Goal: Information Seeking & Learning: Learn about a topic

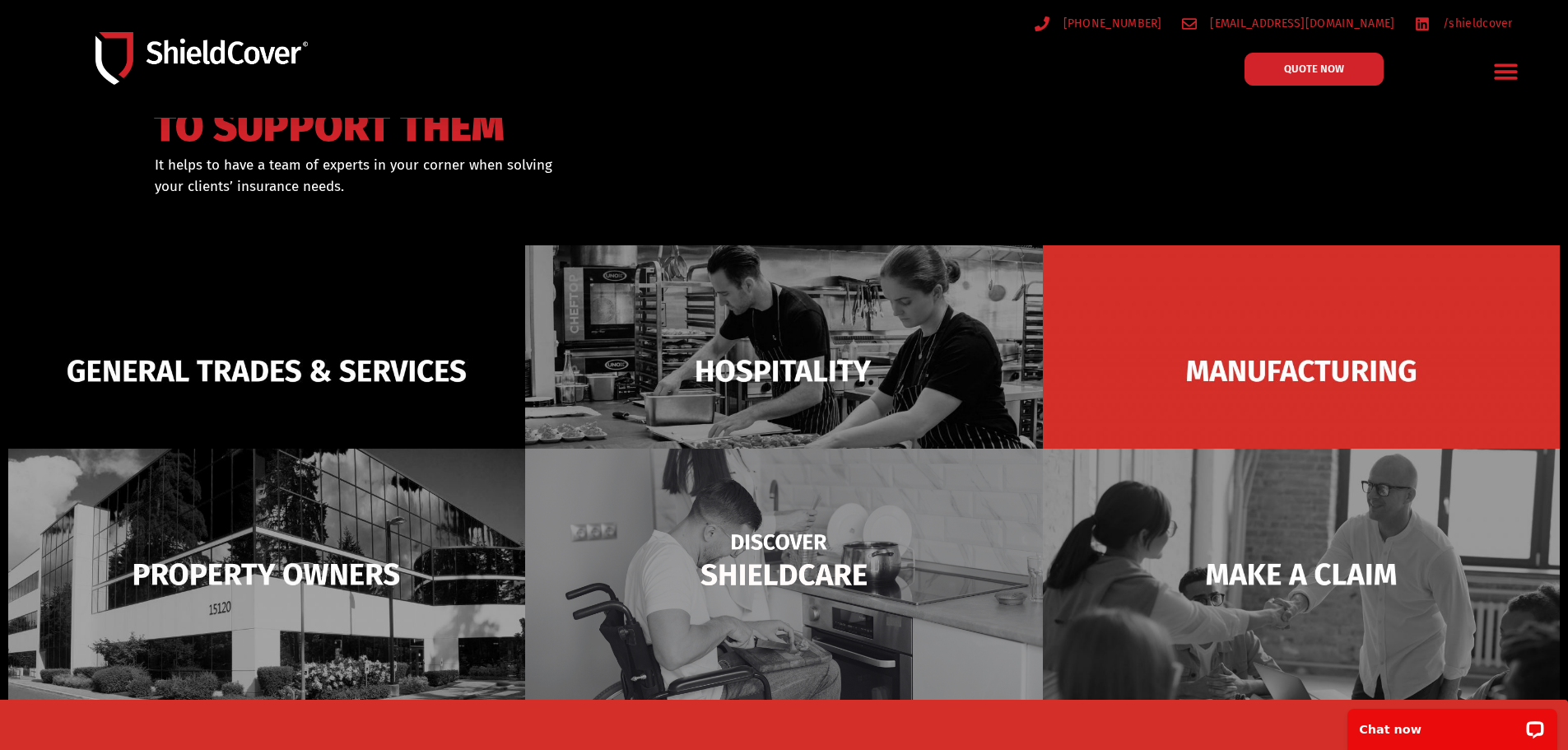
scroll to position [165, 0]
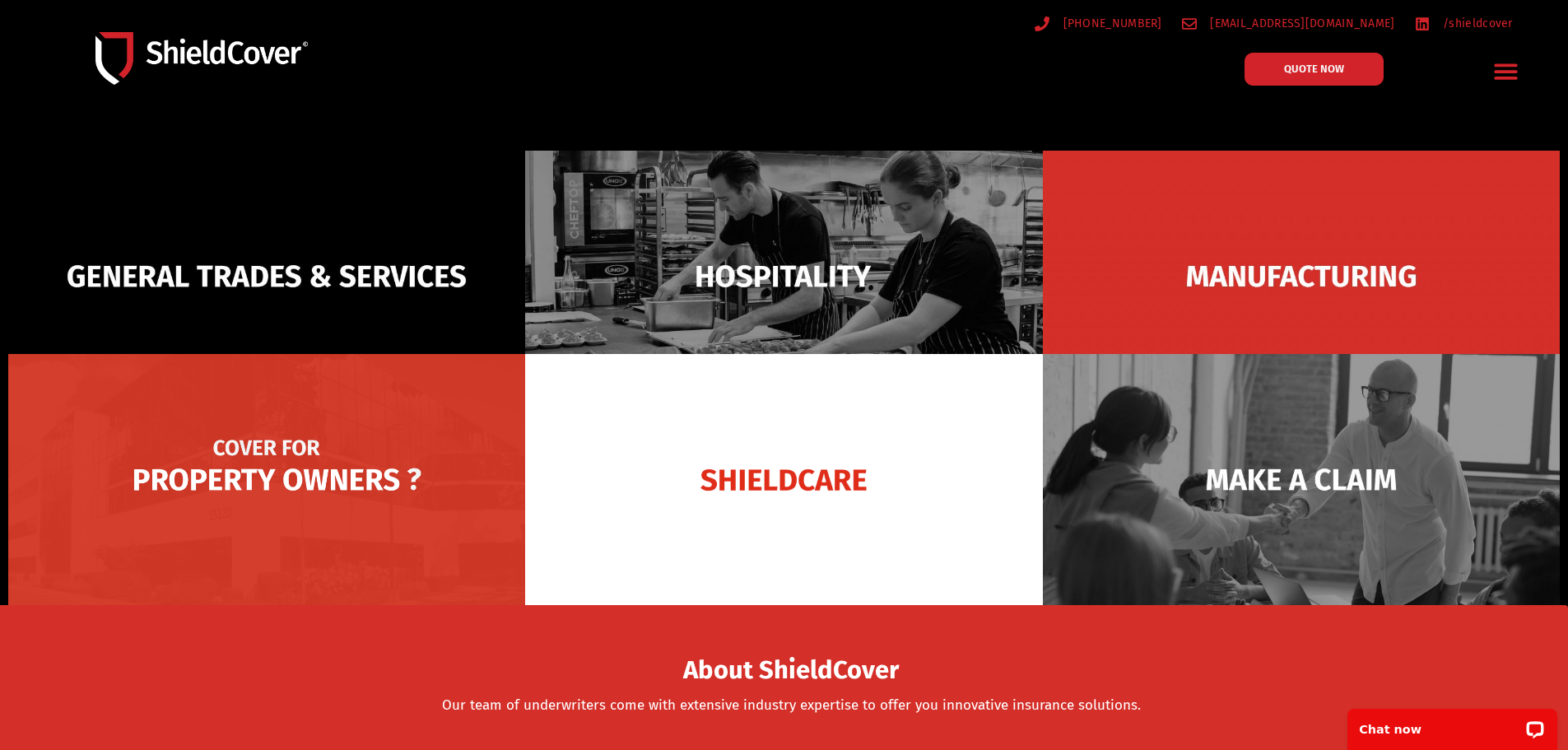
click at [369, 475] on img at bounding box center [266, 479] width 517 height 251
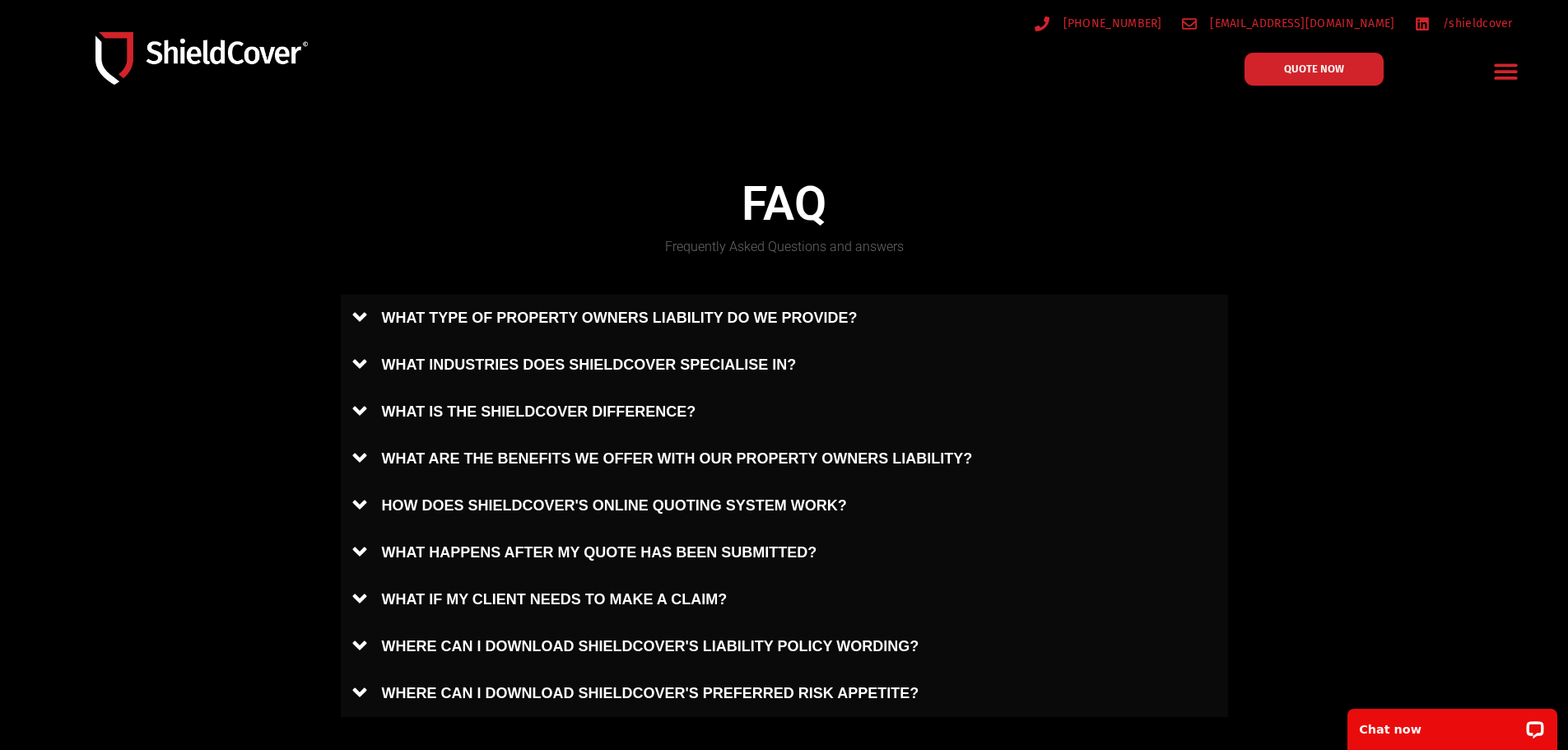
scroll to position [741, 0]
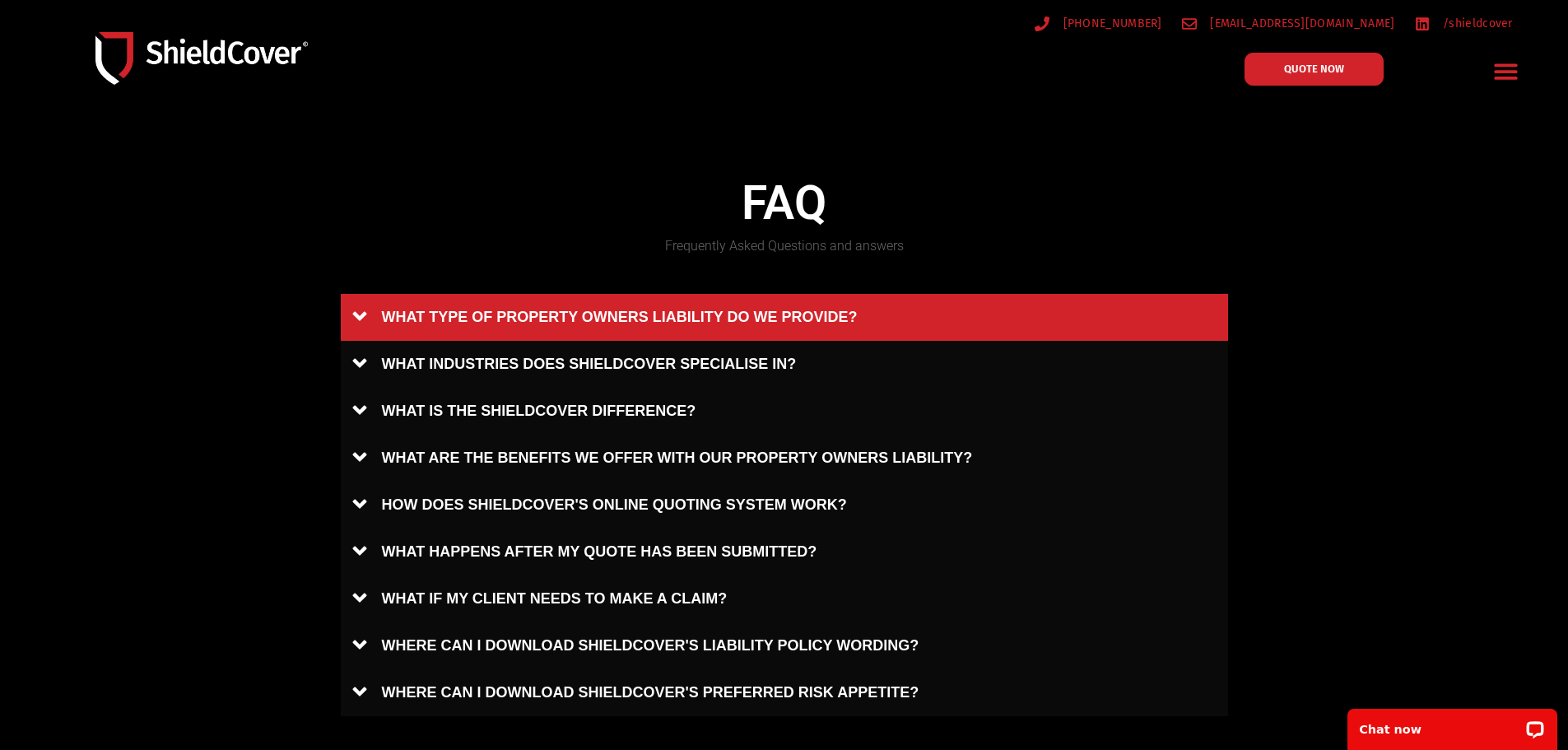
click at [537, 321] on link "WHAT TYPE OF PROPERTY OWNERS LIABILITY DO WE PROVIDE?" at bounding box center [784, 317] width 887 height 47
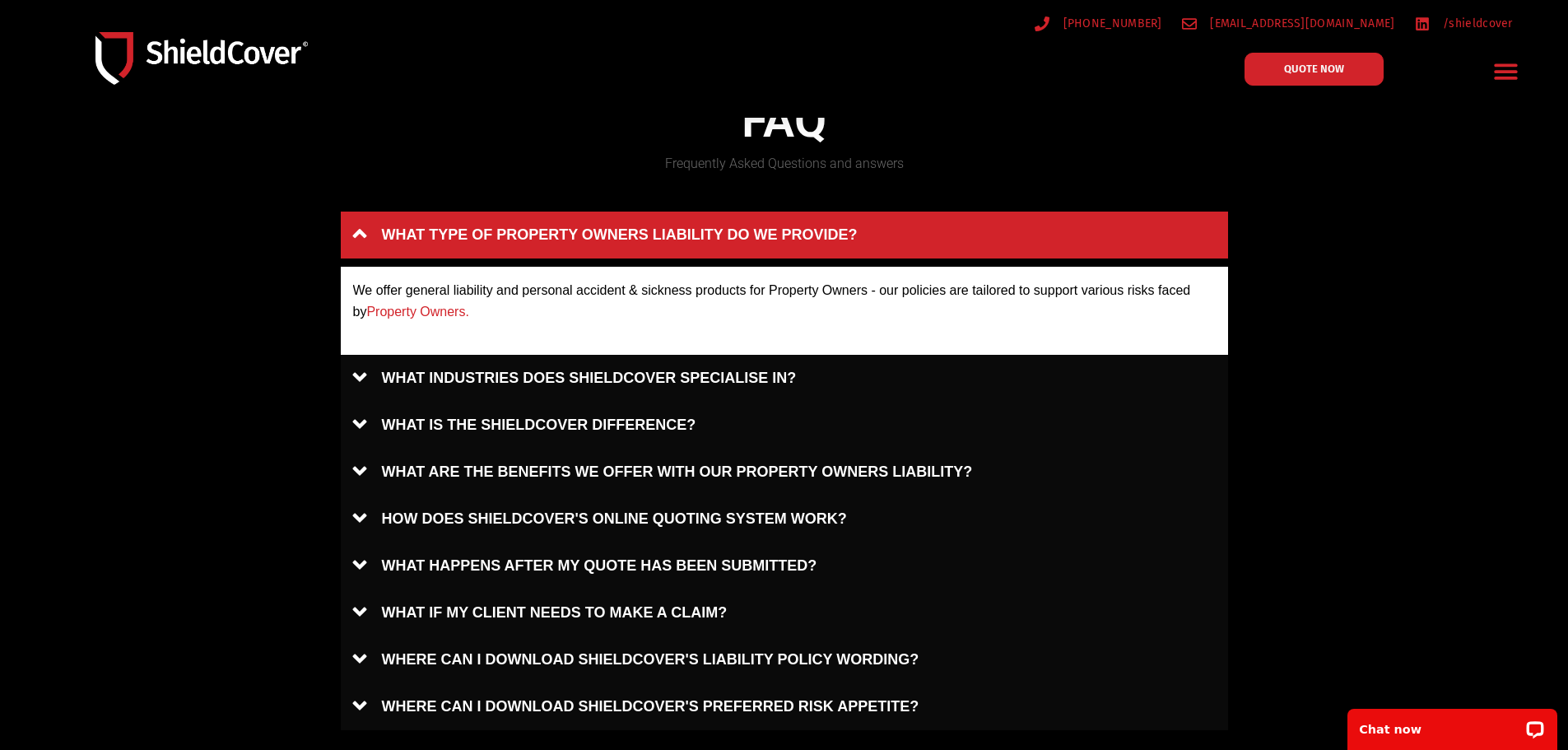
scroll to position [906, 0]
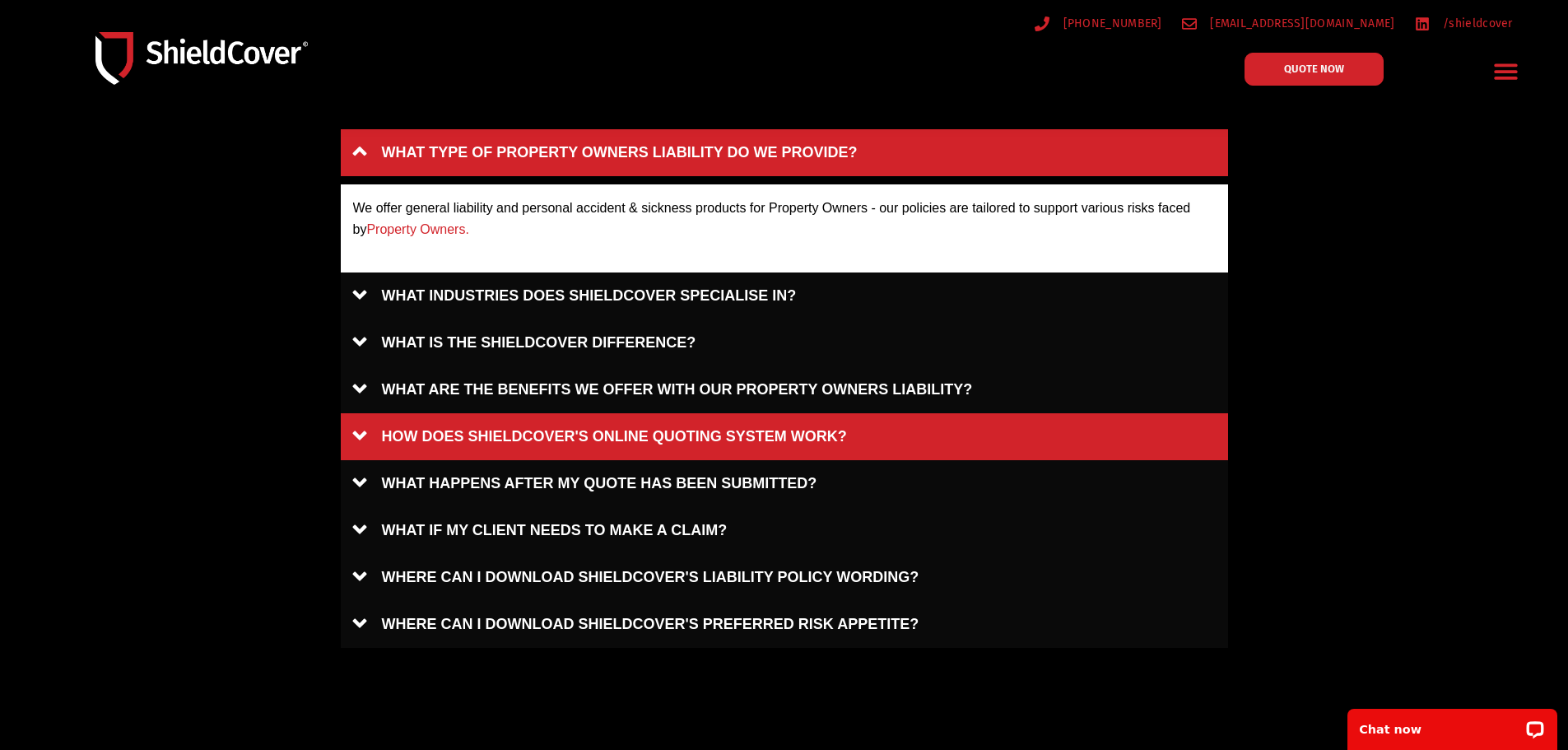
click at [421, 423] on link "HOW DOES SHIELDCOVER'S ONLINE QUOTING SYSTEM WORK?" at bounding box center [784, 437] width 887 height 47
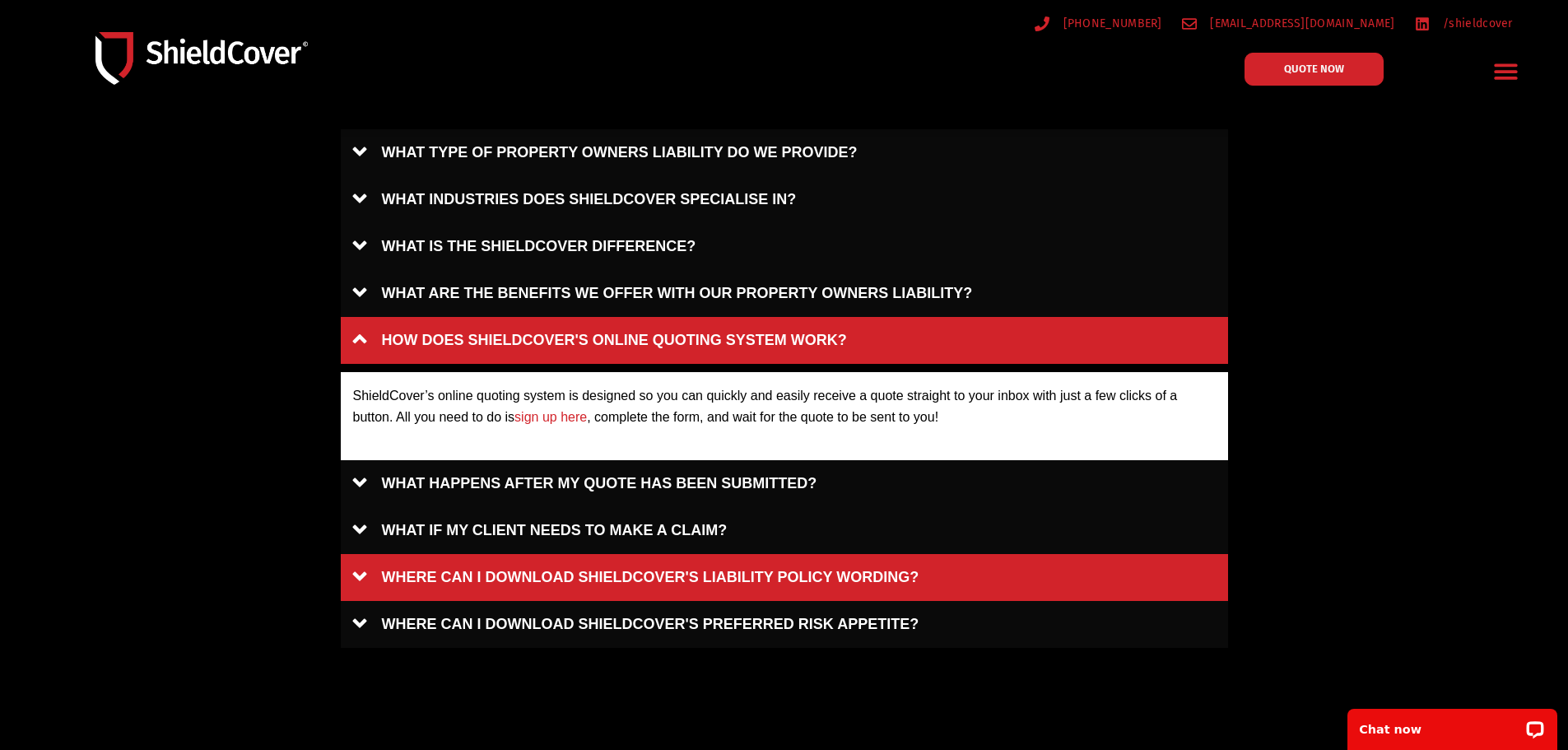
click at [466, 568] on link "WHERE CAN I DOWNLOAD SHIELDCOVER'S LIABILITY POLICY WORDING?" at bounding box center [784, 578] width 887 height 47
